Goal: Task Accomplishment & Management: Manage account settings

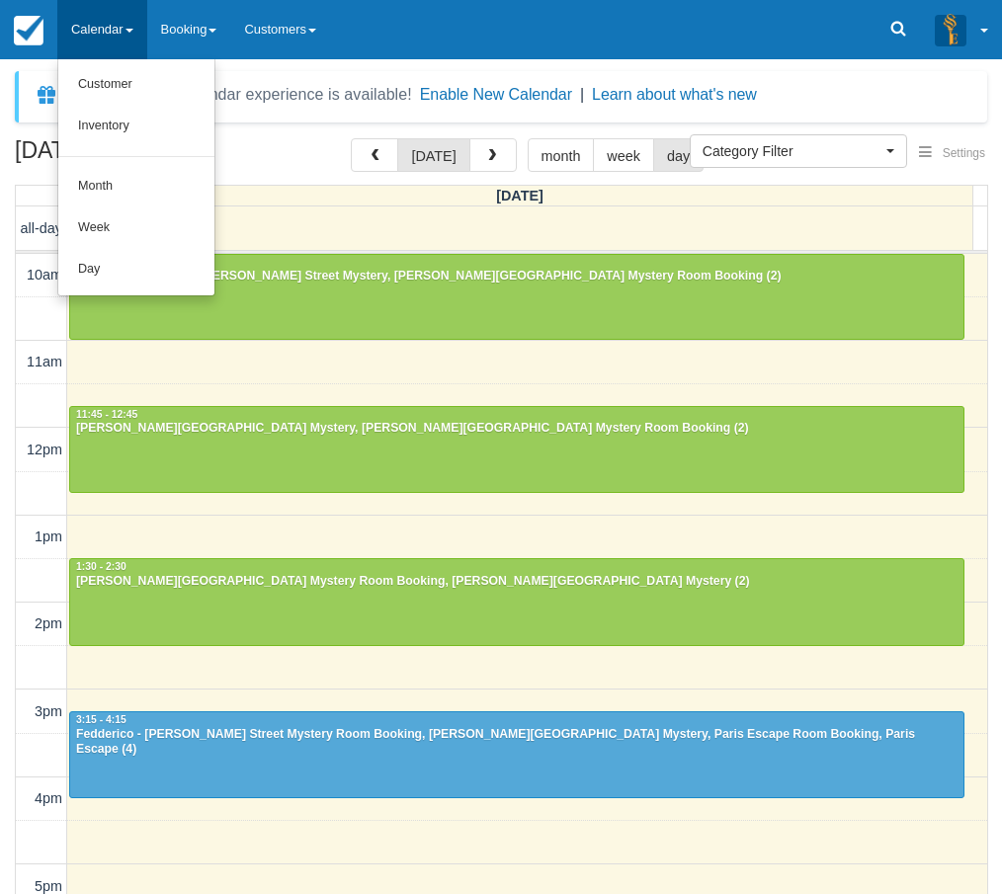
select select
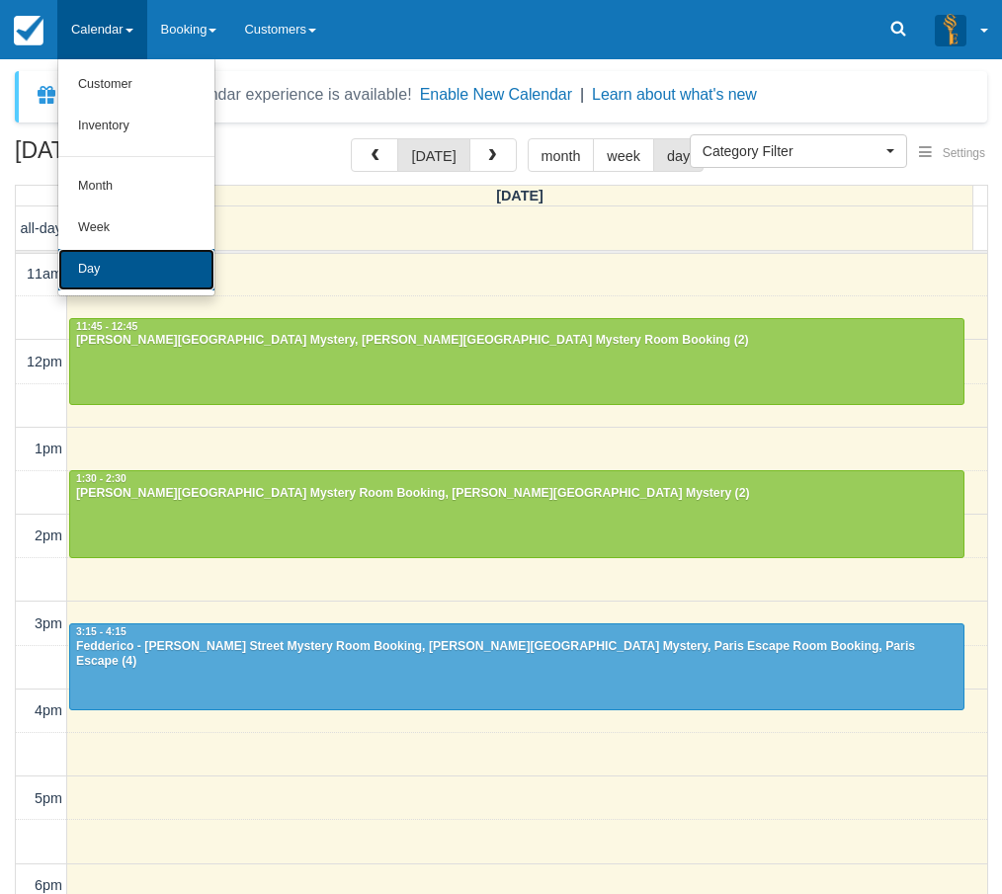
click at [124, 263] on link "Day" at bounding box center [136, 269] width 156 height 41
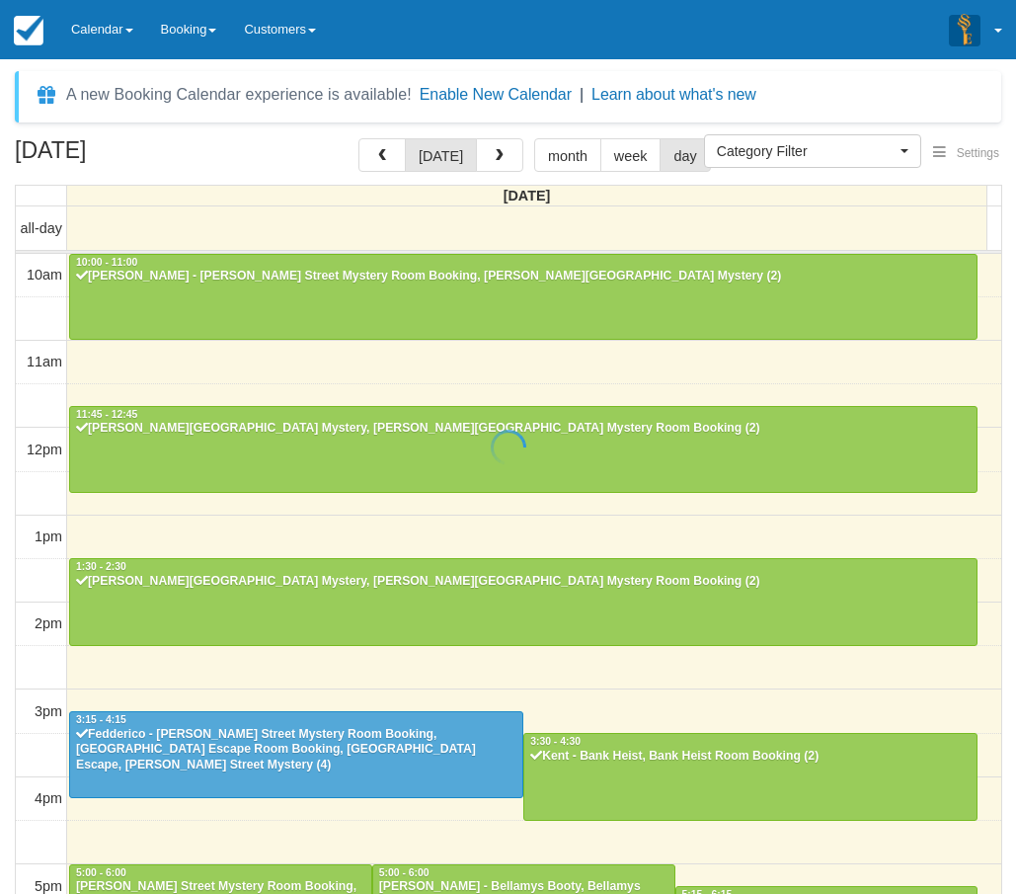
select select
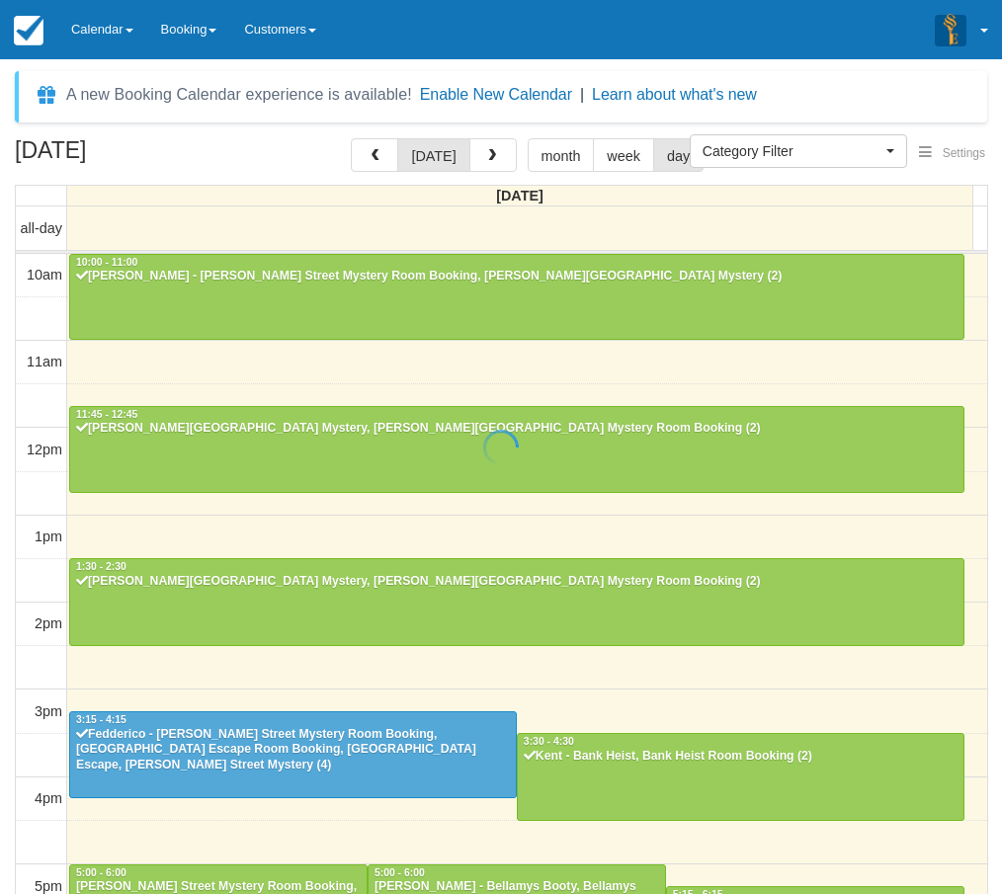
scroll to position [393, 0]
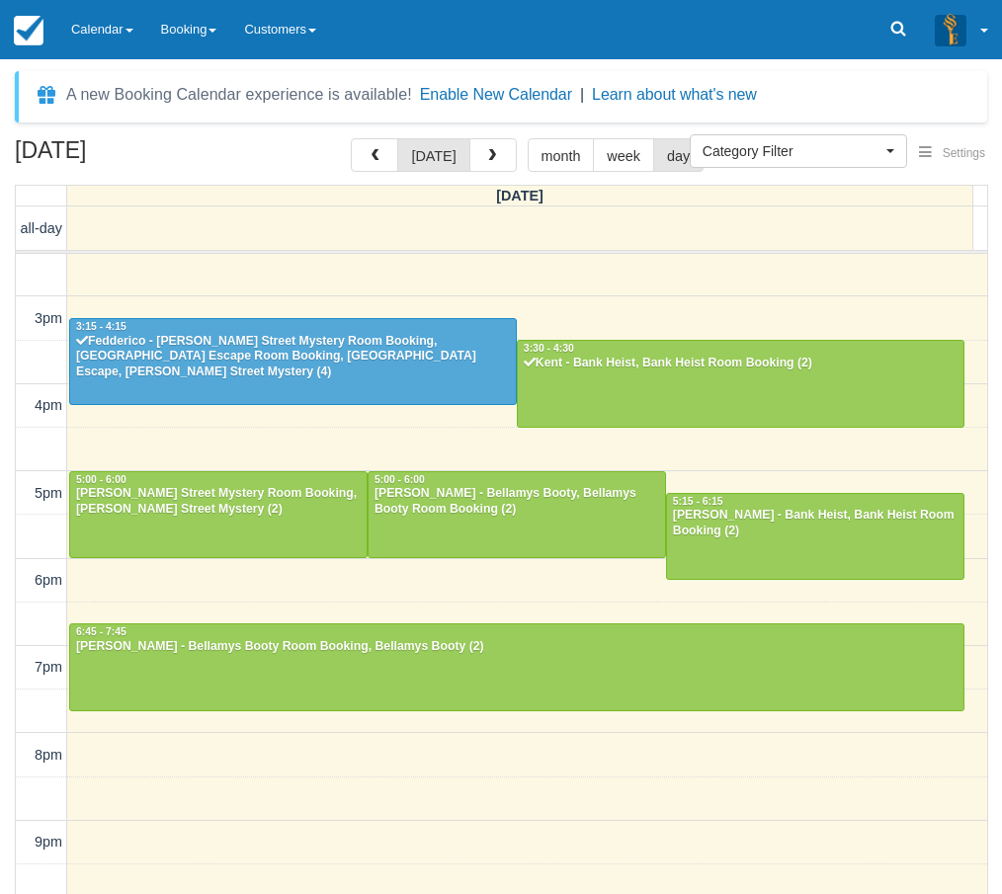
click at [9, 595] on div "October 11, 2025 today month week day Saturday all-day 10am 11am 12pm 1pm 2pm 3…" at bounding box center [501, 545] width 1002 height 814
click at [85, 36] on link "Calendar" at bounding box center [102, 29] width 90 height 59
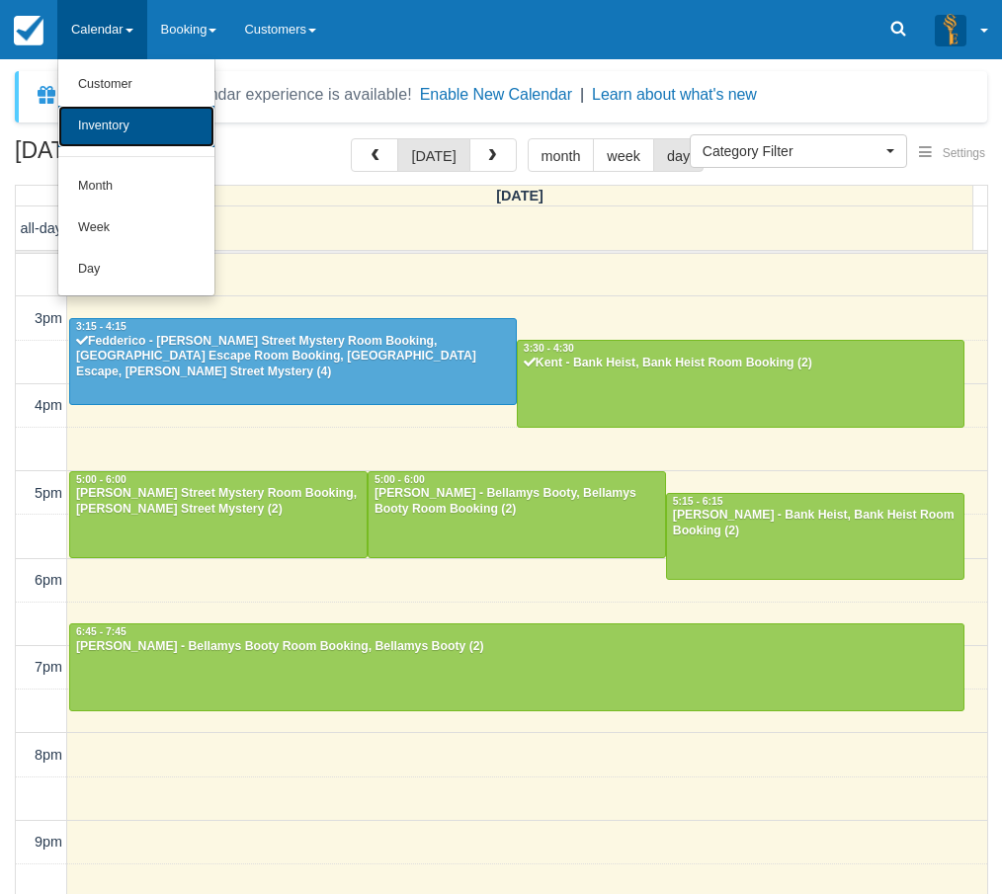
click at [99, 122] on link "Inventory" at bounding box center [136, 126] width 156 height 41
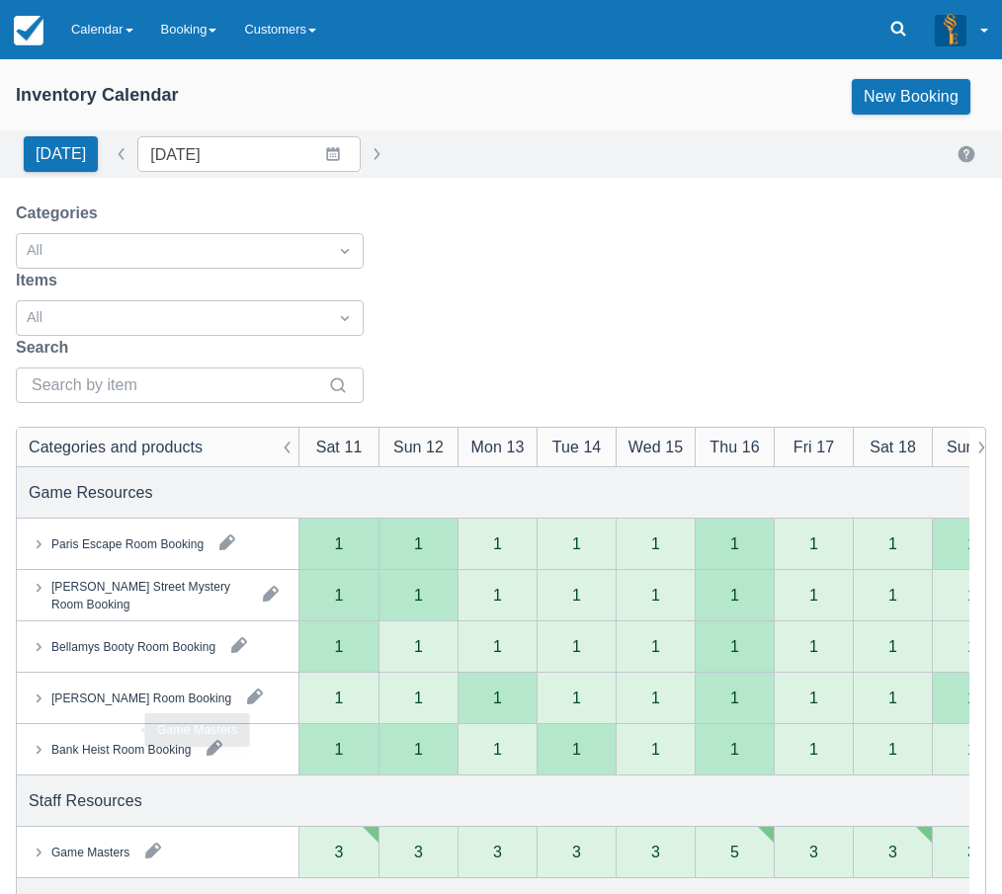
click at [93, 843] on div "Game Masters" at bounding box center [90, 852] width 78 height 18
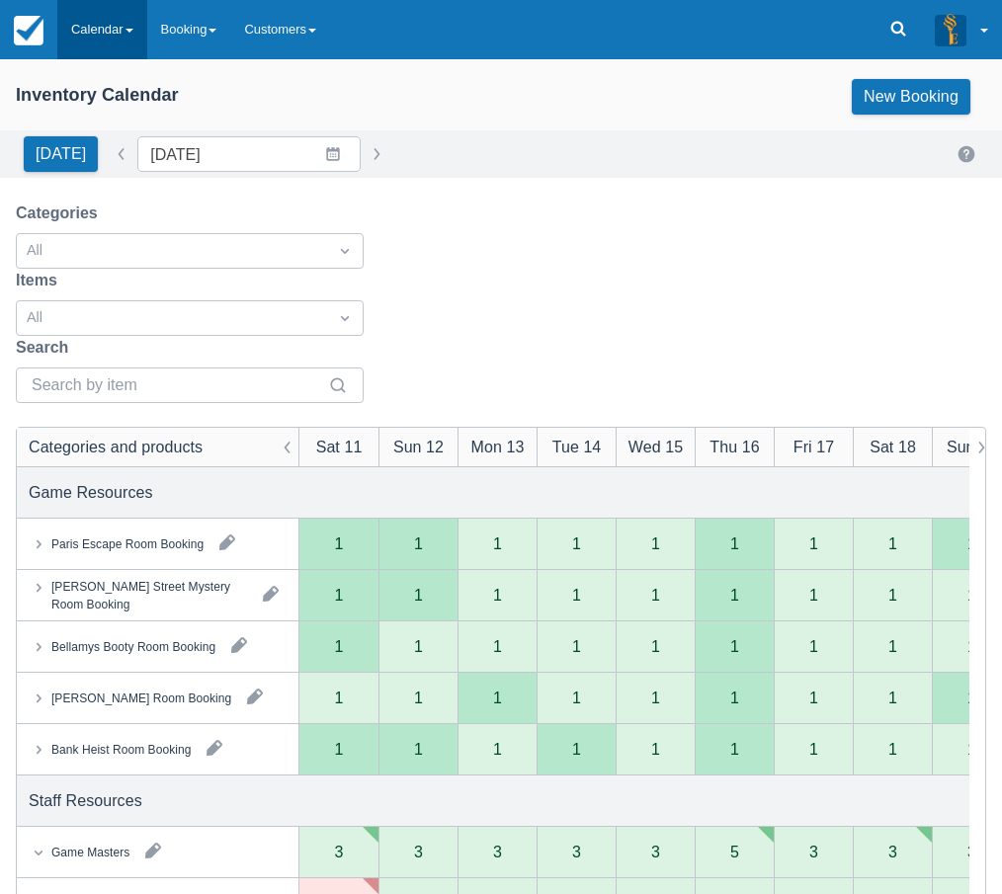
click at [92, 26] on link "Calendar" at bounding box center [102, 29] width 90 height 59
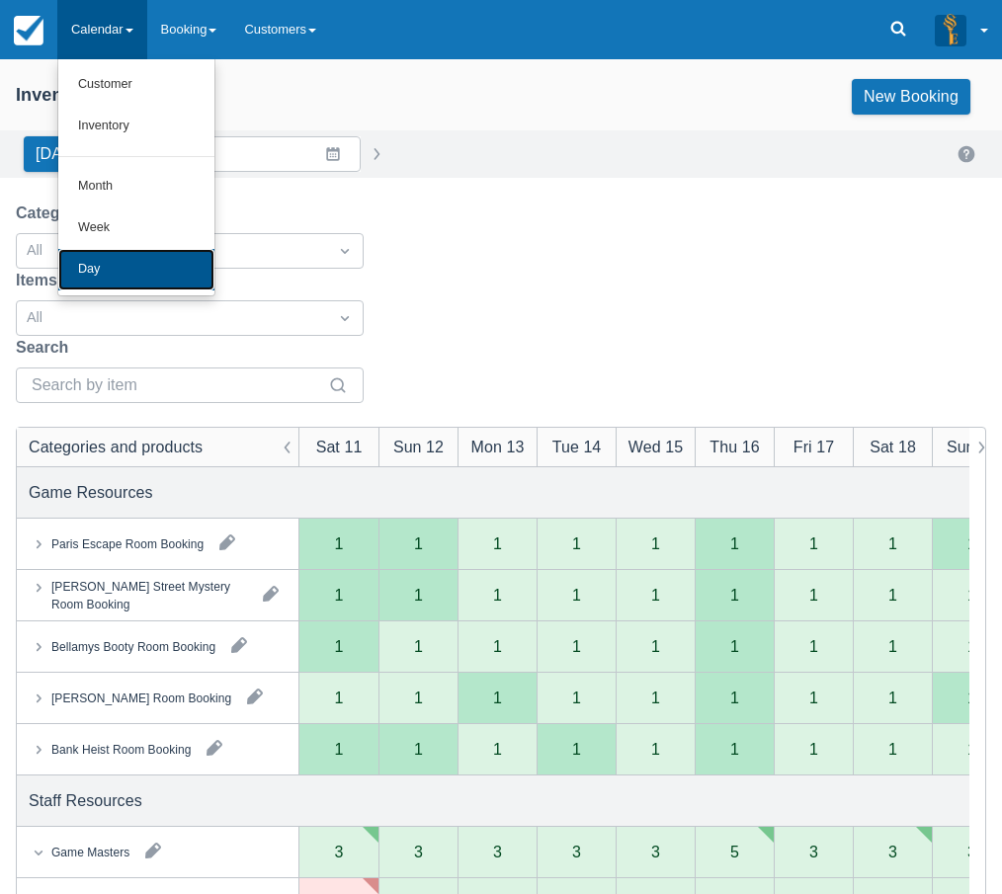
click at [97, 260] on link "Day" at bounding box center [136, 269] width 156 height 41
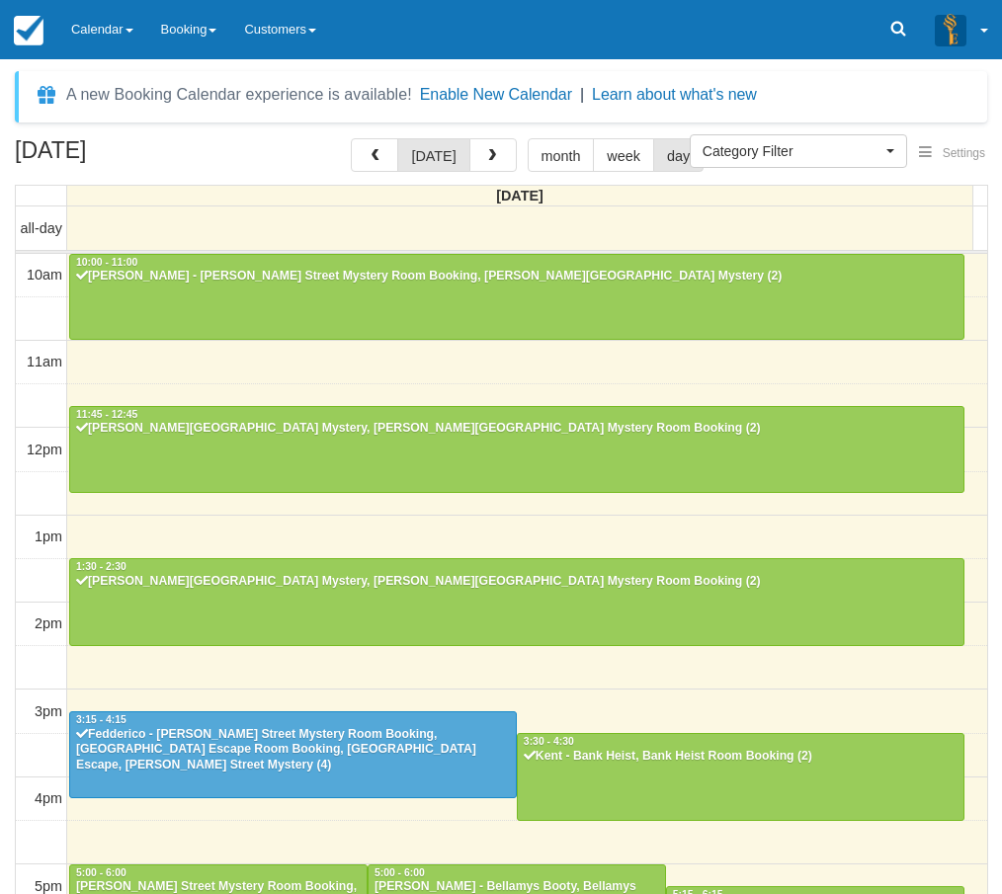
select select
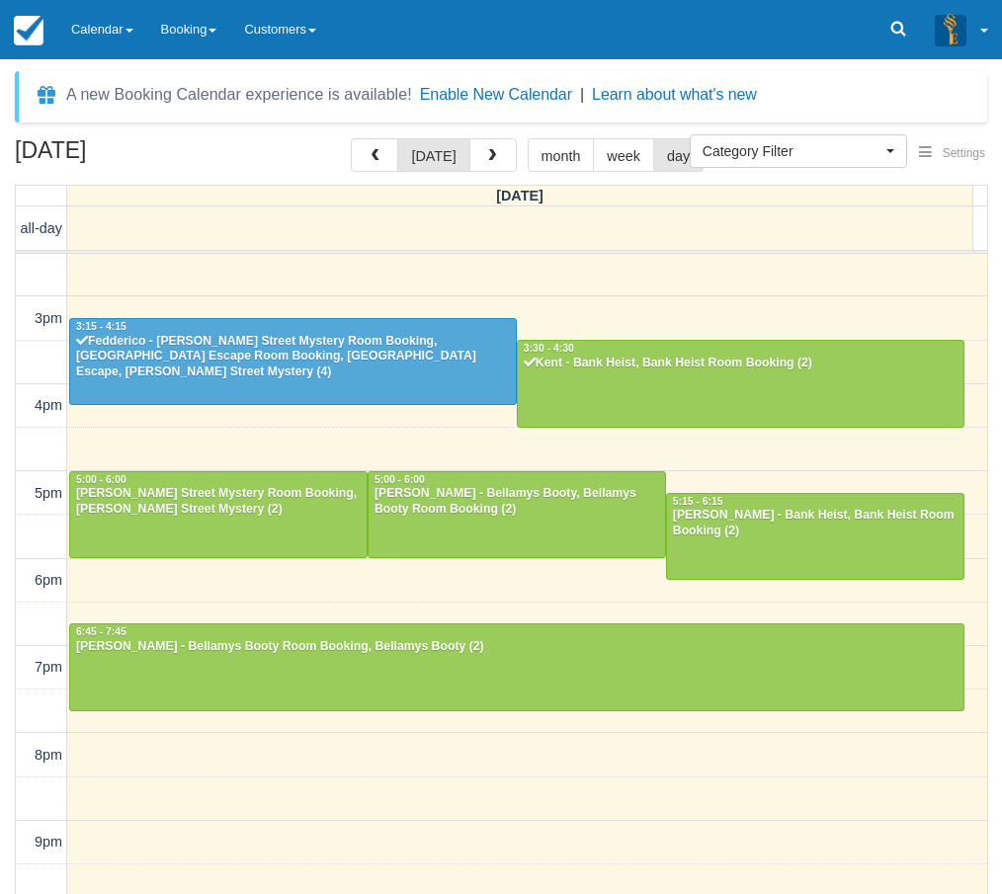
click at [8, 549] on div "October 11, 2025 today month week day Saturday all-day 10am 11am 12pm 1pm 2pm 3…" at bounding box center [501, 545] width 1002 height 814
click at [11, 636] on div "October 11, 2025 today month week day Saturday all-day 10am 11am 12pm 1pm 2pm 3…" at bounding box center [501, 545] width 1002 height 814
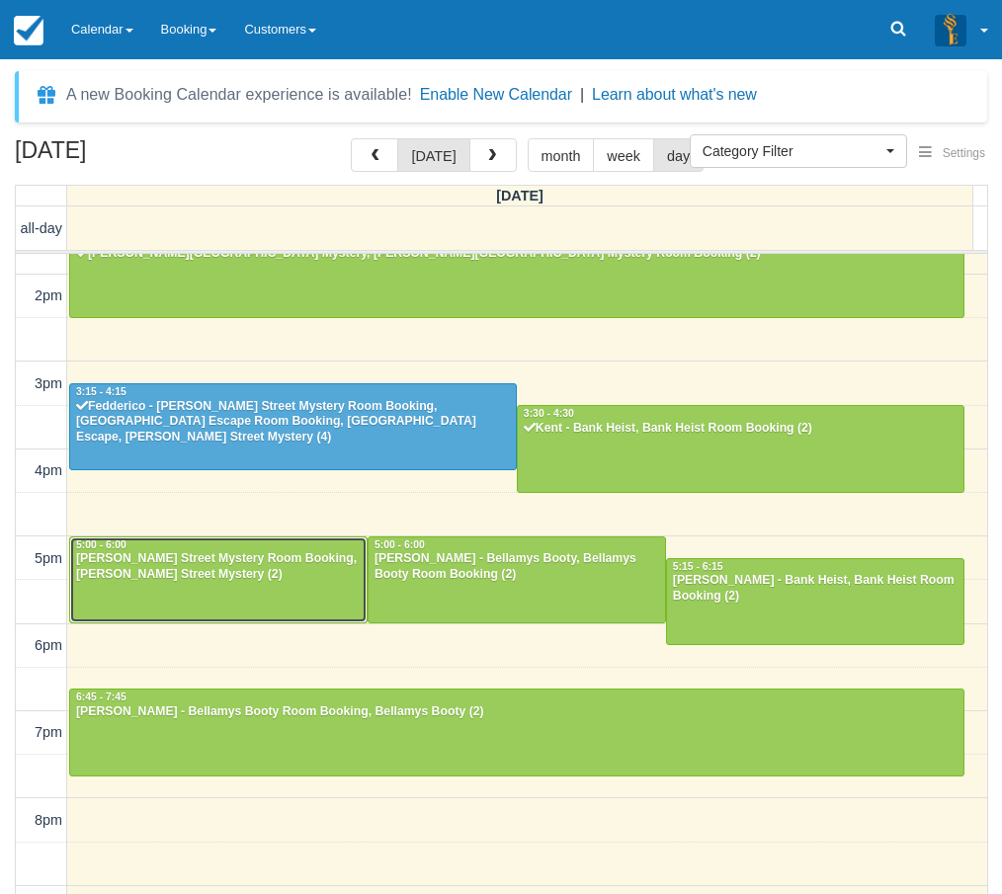
scroll to position [293, 0]
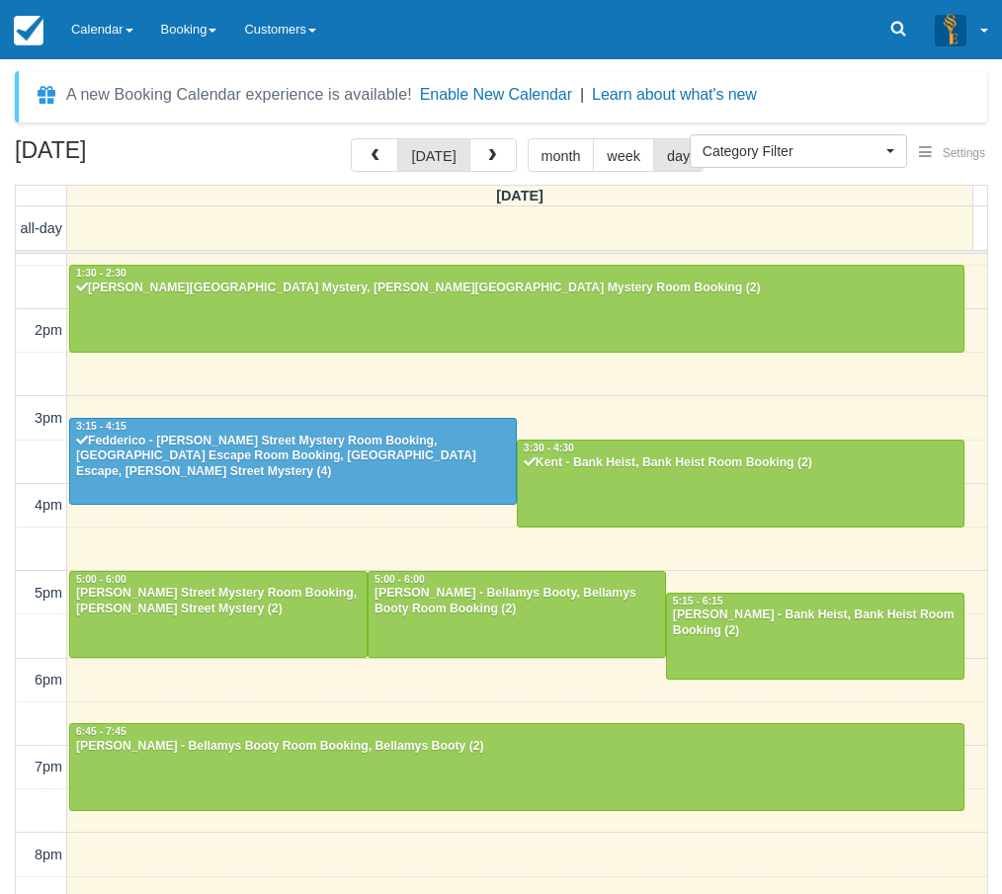
click at [6, 259] on div "[DATE] [DATE] month week day [DATE] all-day 10am 11am 12pm 1pm 2pm 3pm 4pm 5pm …" at bounding box center [501, 545] width 1002 height 814
click at [90, 35] on link "Calendar" at bounding box center [102, 29] width 90 height 59
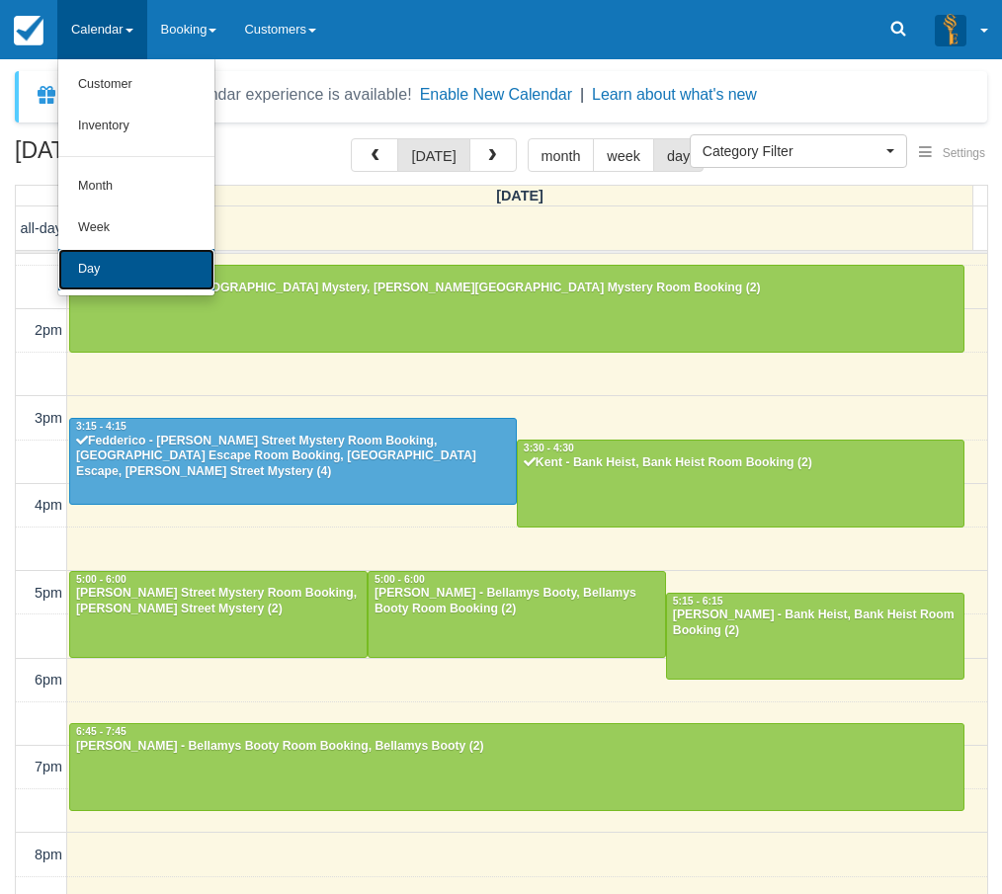
click at [88, 255] on link "Day" at bounding box center [136, 269] width 156 height 41
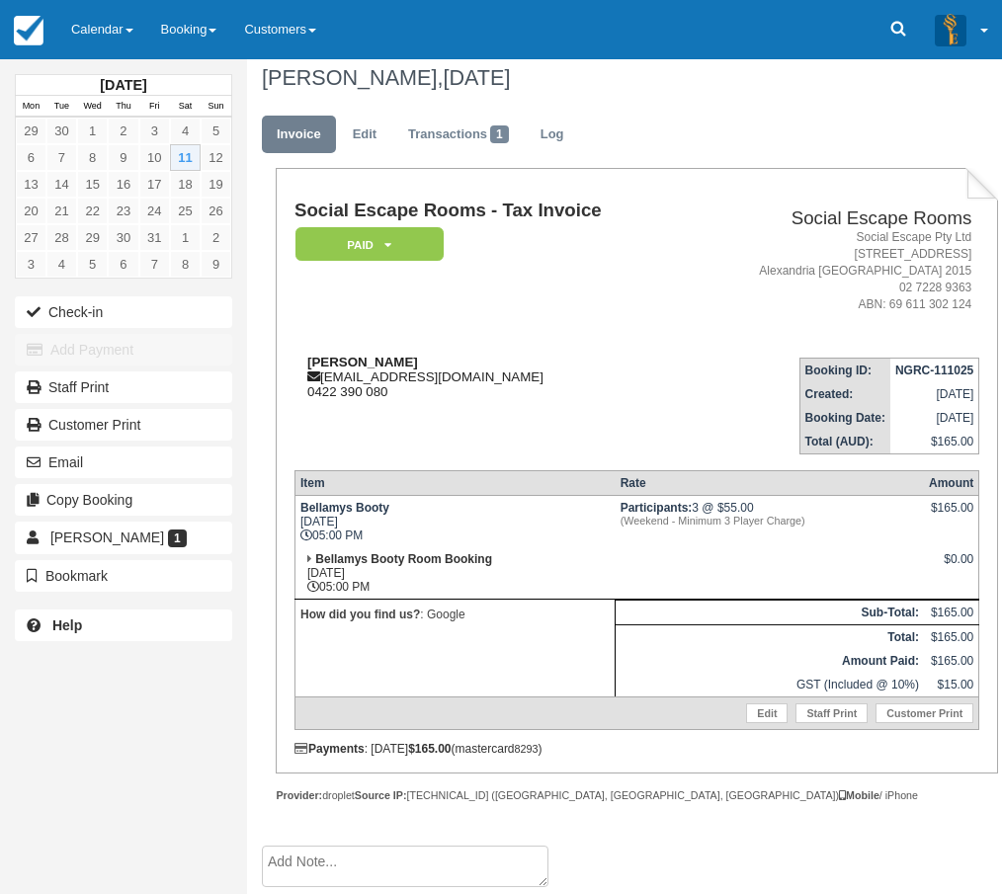
scroll to position [17, 0]
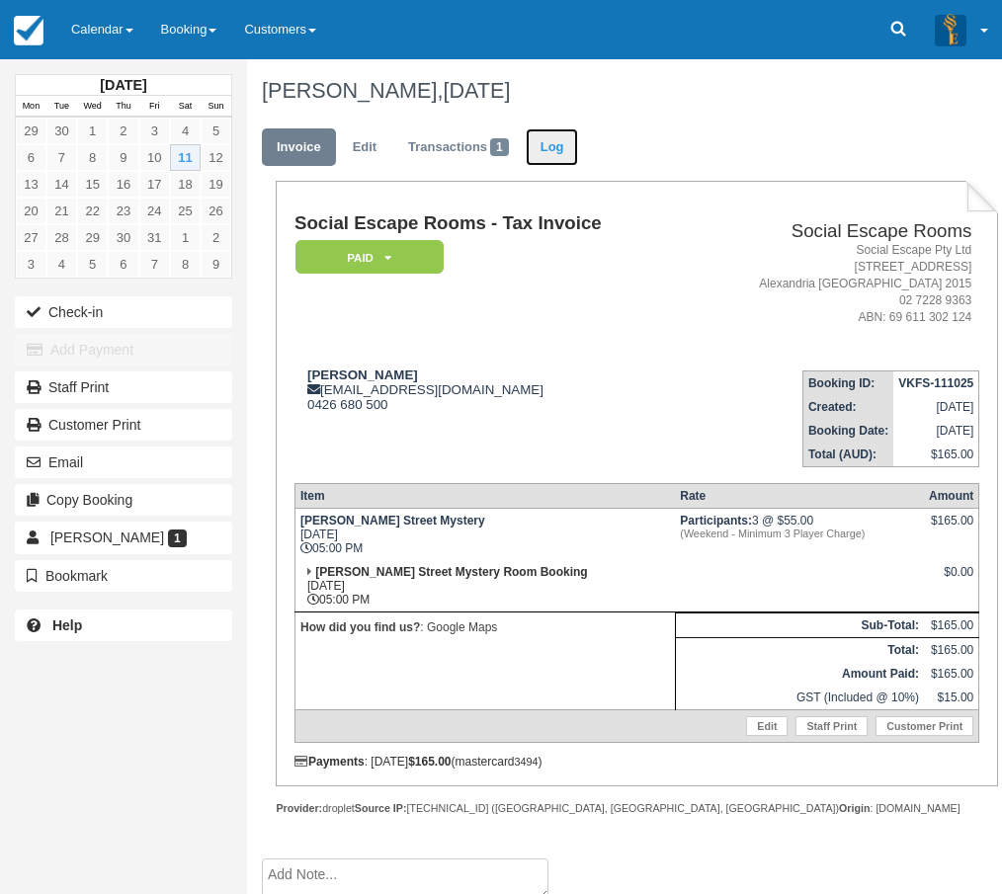
click at [566, 152] on link "Log" at bounding box center [551, 147] width 53 height 39
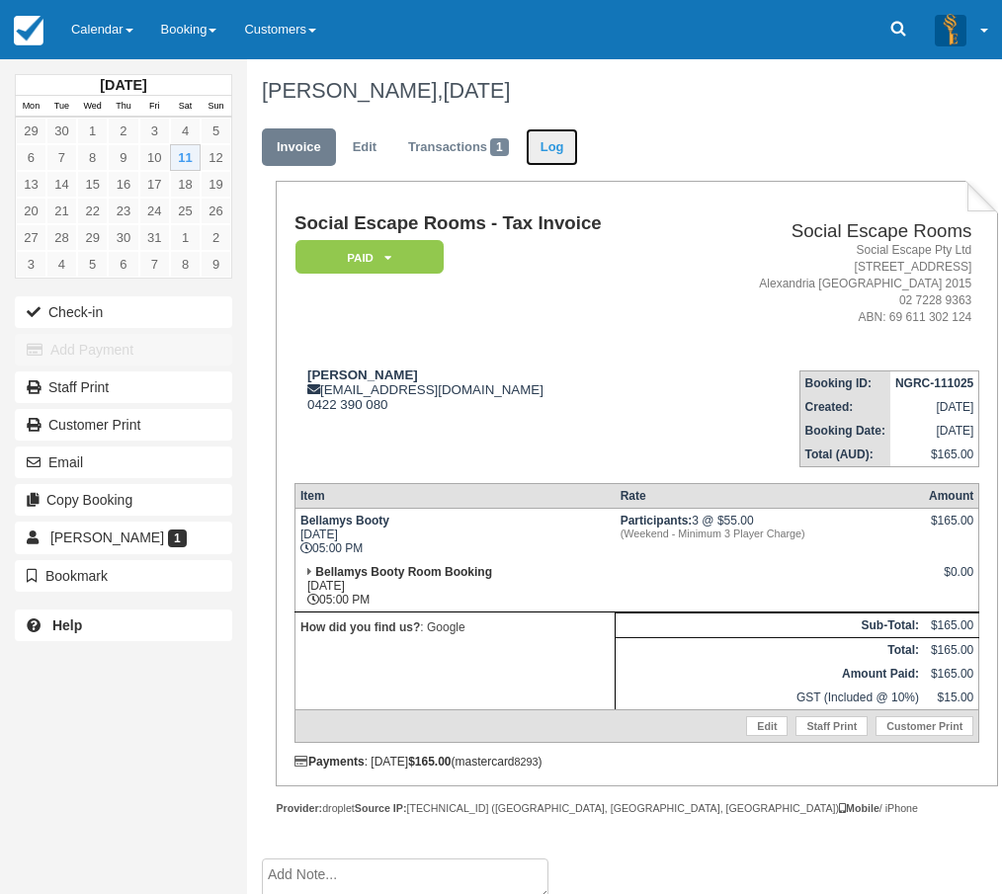
click at [560, 152] on link "Log" at bounding box center [551, 147] width 53 height 39
click at [548, 151] on link "Log" at bounding box center [551, 147] width 53 height 39
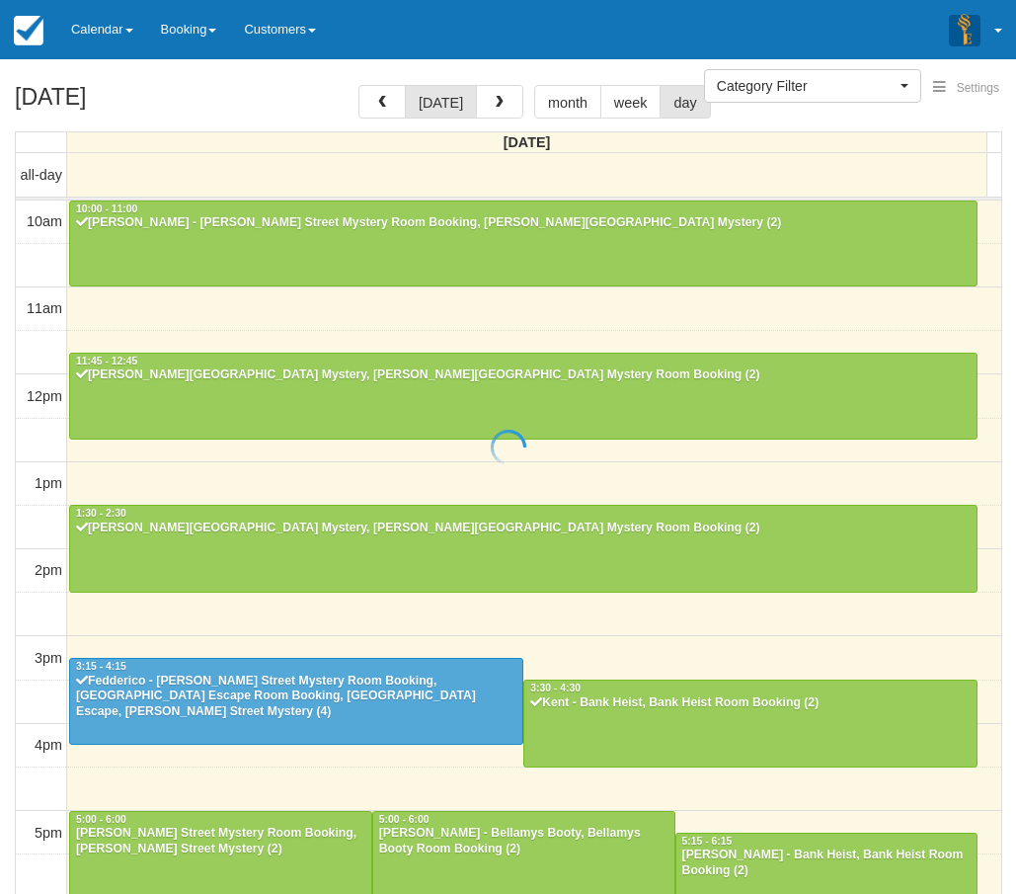
select select
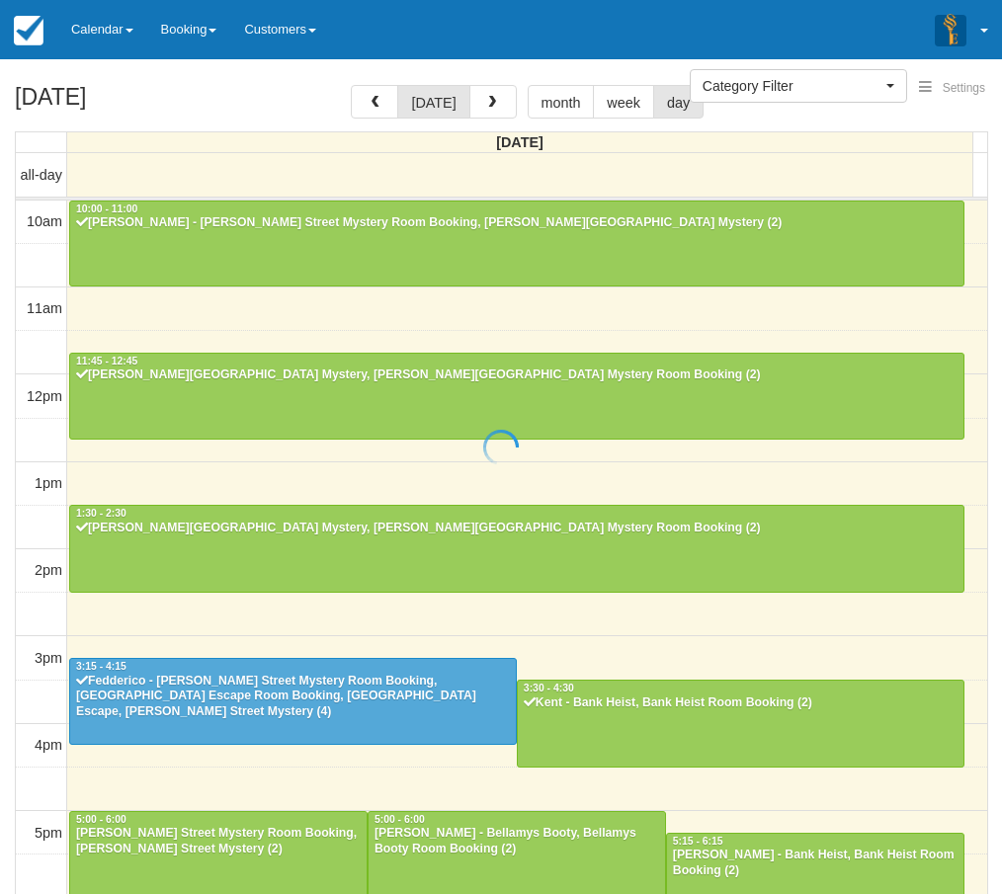
scroll to position [393, 0]
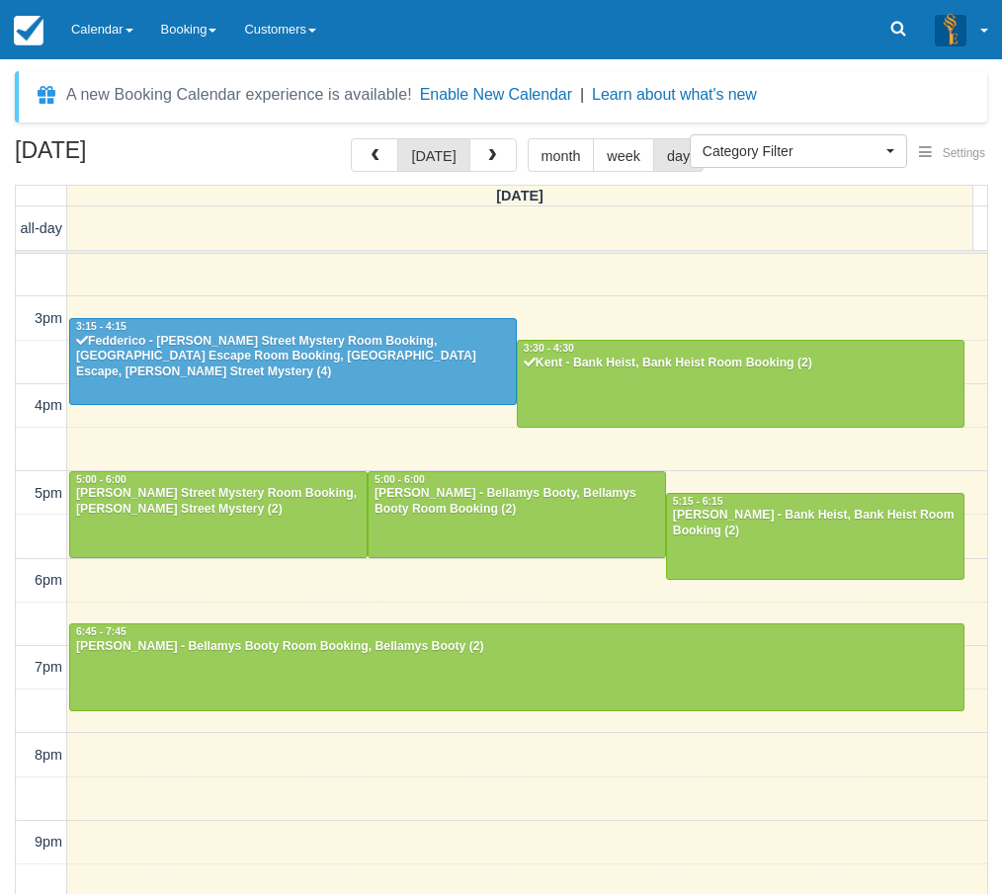
click at [7, 603] on div "[DATE] [DATE] month week day [DATE] all-day 10am 11am 12pm 1pm 2pm 3pm 4pm 5pm …" at bounding box center [501, 545] width 1002 height 814
